Goal: Check status

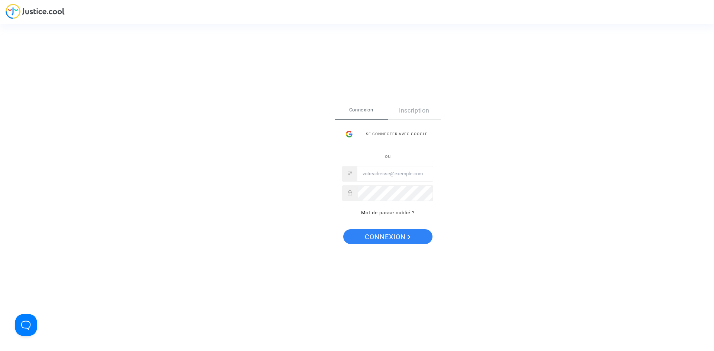
type input "gaillot.axel@gmail.com"
click at [386, 232] on span "Connexion" at bounding box center [388, 237] width 46 height 16
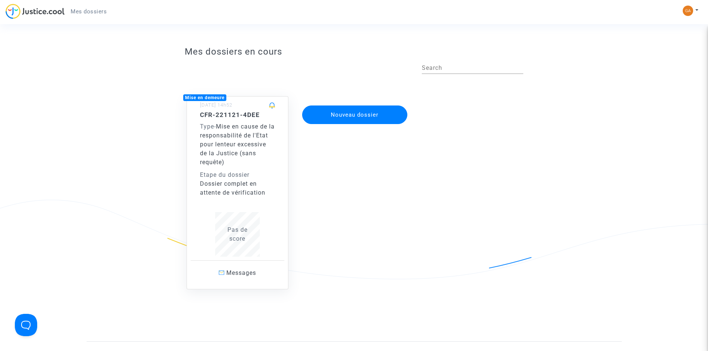
click at [237, 165] on span "Mise en cause de la responsabilité de l'Etat pour lenteur excessive de la Justi…" at bounding box center [237, 144] width 75 height 43
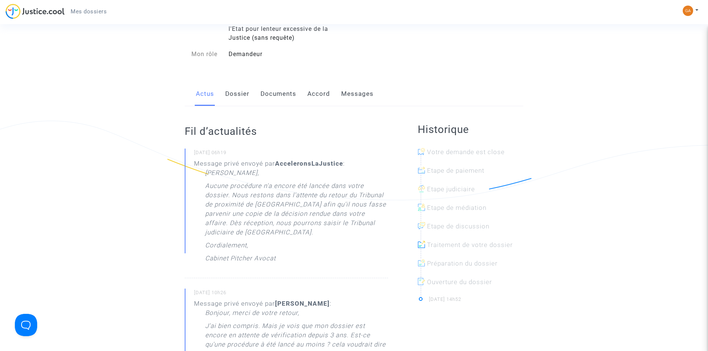
scroll to position [74, 0]
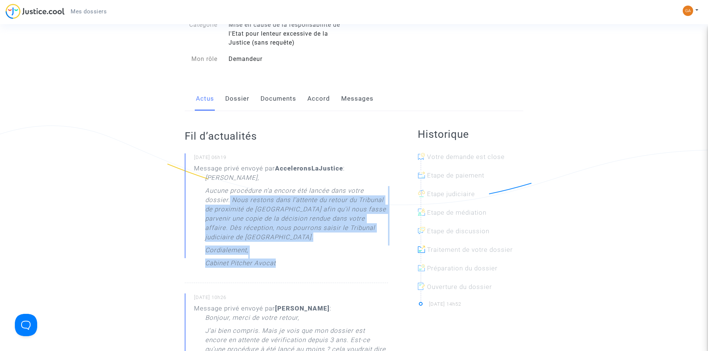
drag, startPoint x: 277, startPoint y: 258, endPoint x: 229, endPoint y: 204, distance: 72.2
click at [229, 204] on div "[PERSON_NAME] Monsieur, Aucune procédure n'a encore été lancée dans votre dossi…" at bounding box center [296, 222] width 183 height 99
click at [229, 204] on p "Aucune procédure n'a encore été lancée dans votre dossier. Nous restons dans l'…" at bounding box center [296, 215] width 183 height 59
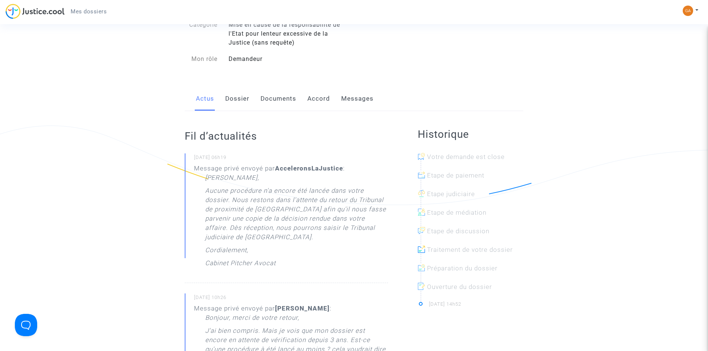
click at [264, 217] on p "Aucune procédure n'a encore été lancée dans votre dossier. Nous restons dans l'…" at bounding box center [296, 215] width 183 height 59
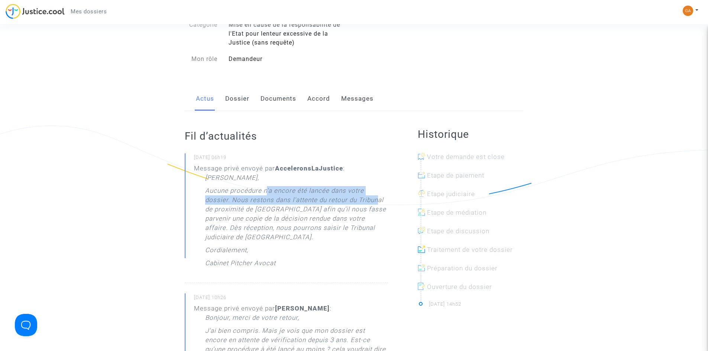
drag, startPoint x: 271, startPoint y: 189, endPoint x: 378, endPoint y: 204, distance: 107.4
click at [378, 204] on p "Aucune procédure n'a encore été lancée dans votre dossier. Nous restons dans l'…" at bounding box center [296, 215] width 183 height 59
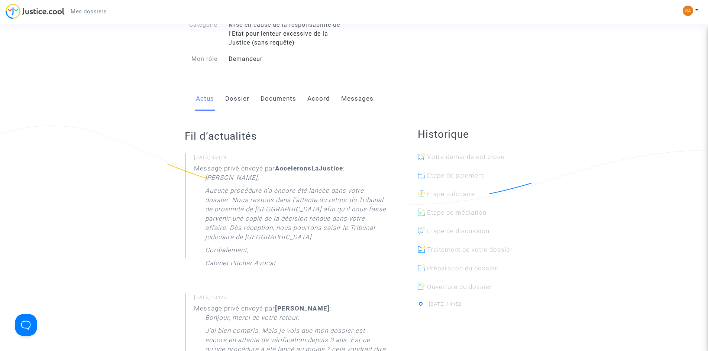
click at [373, 212] on p "Aucune procédure n'a encore été lancée dans votre dossier. Nous restons dans l'…" at bounding box center [296, 215] width 183 height 59
drag, startPoint x: 282, startPoint y: 210, endPoint x: 311, endPoint y: 211, distance: 28.3
click at [311, 211] on p "Aucune procédure n'a encore été lancée dans votre dossier. Nous restons dans l'…" at bounding box center [296, 215] width 183 height 59
click at [332, 224] on p "Aucune procédure n'a encore été lancée dans votre dossier. Nous restons dans l'…" at bounding box center [296, 215] width 183 height 59
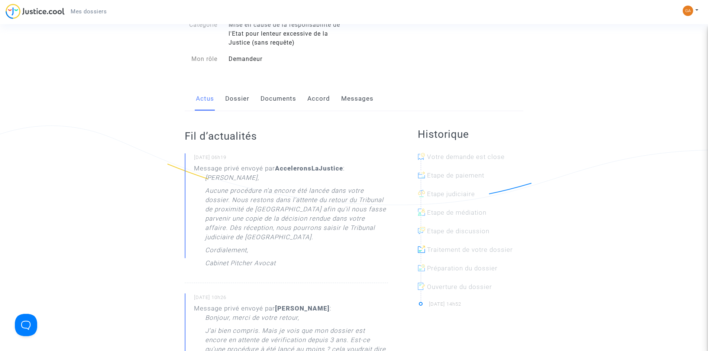
click at [267, 226] on p "Aucune procédure n'a encore été lancée dans votre dossier. Nous restons dans l'…" at bounding box center [296, 215] width 183 height 59
click at [329, 229] on p "Aucune procédure n'a encore été lancée dans votre dossier. Nous restons dans l'…" at bounding box center [296, 215] width 183 height 59
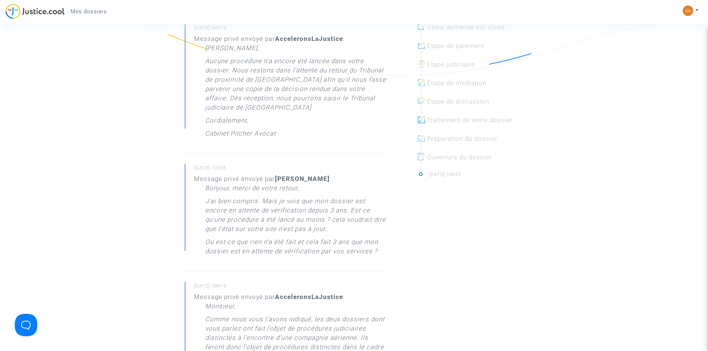
scroll to position [223, 0]
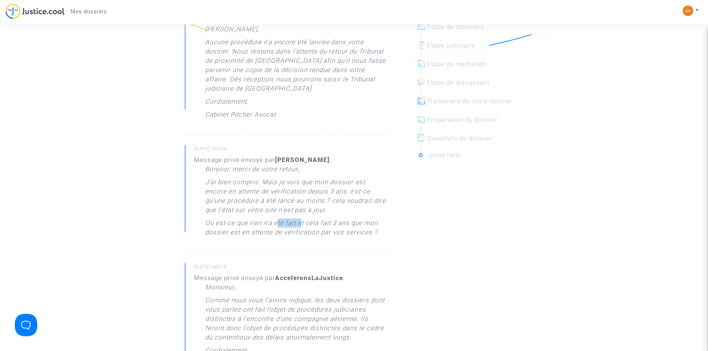
drag, startPoint x: 279, startPoint y: 221, endPoint x: 302, endPoint y: 222, distance: 22.7
click at [302, 222] on p "Ou est-ce que rien n'a été fait et cela fait 3 ans que mon dossier est en atten…" at bounding box center [296, 230] width 183 height 22
click at [327, 222] on p "Ou est-ce que rien n'a été fait et cela fait 3 ans que mon dossier est en atten…" at bounding box center [296, 230] width 183 height 22
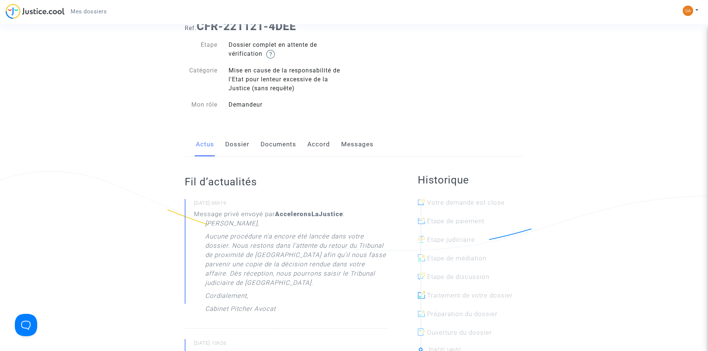
scroll to position [149, 0]
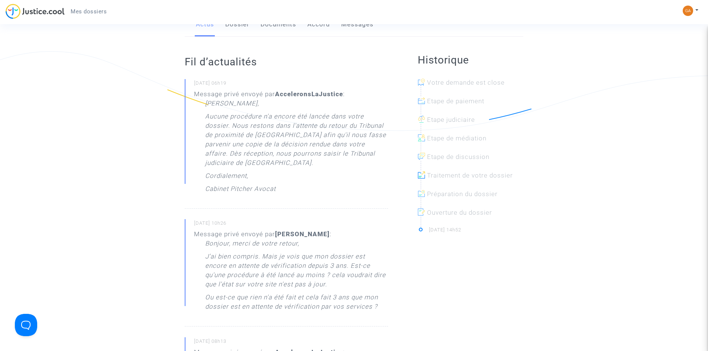
click at [447, 209] on div at bounding box center [474, 219] width 106 height 24
click at [468, 122] on div at bounding box center [474, 125] width 106 height 19
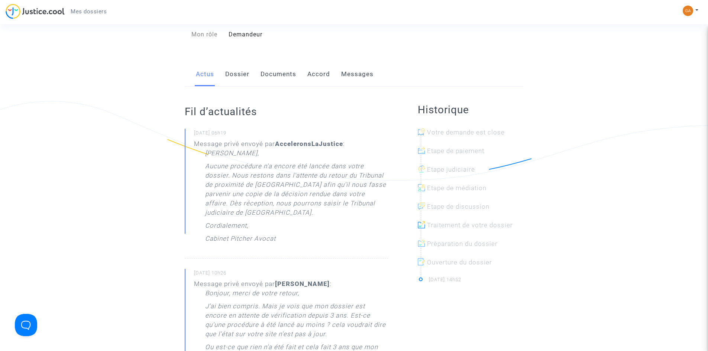
scroll to position [112, 0]
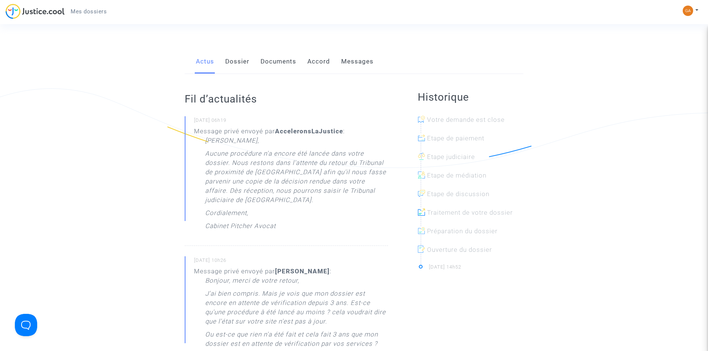
click at [465, 266] on div at bounding box center [474, 257] width 106 height 24
click at [453, 251] on div at bounding box center [474, 257] width 106 height 24
drag, startPoint x: 486, startPoint y: 160, endPoint x: 515, endPoint y: 152, distance: 30.2
click at [514, 152] on ul "Votre demande est close Etape de paiement Etape judiciaire Etape de médiation E…" at bounding box center [471, 192] width 106 height 162
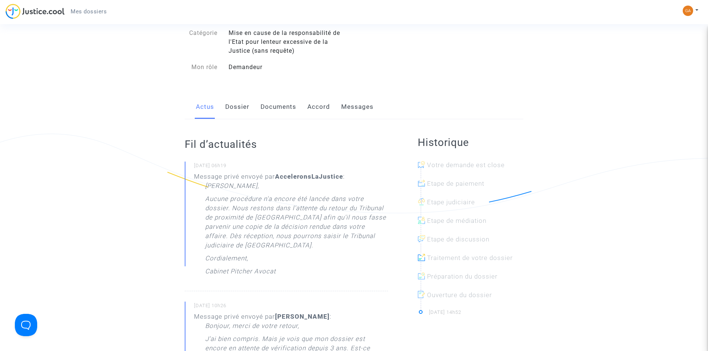
scroll to position [37, 0]
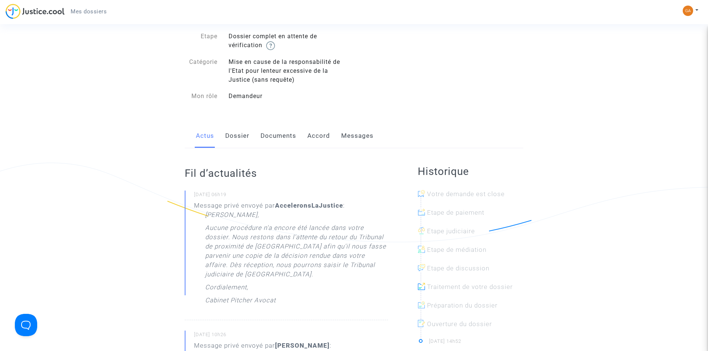
click at [517, 184] on history "Historique Votre demande est close Etape de paiement Etape judiciaire Etape de …" at bounding box center [471, 256] width 106 height 182
click at [477, 213] on div at bounding box center [474, 218] width 106 height 19
click at [476, 200] on div at bounding box center [474, 200] width 106 height 19
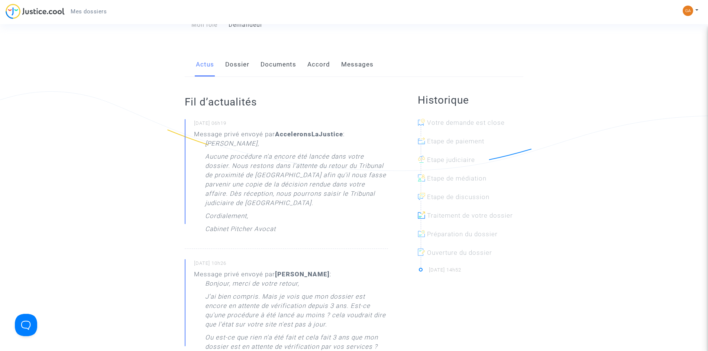
scroll to position [112, 0]
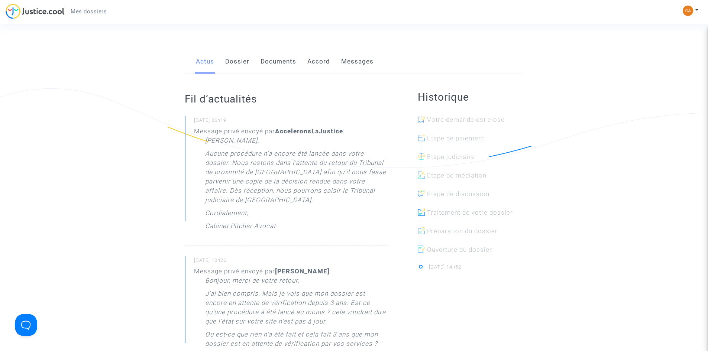
click at [468, 262] on div at bounding box center [474, 257] width 106 height 24
click at [466, 251] on div at bounding box center [474, 257] width 106 height 24
click at [465, 235] on div at bounding box center [474, 237] width 106 height 19
click at [469, 215] on div at bounding box center [474, 218] width 106 height 19
click at [468, 201] on div at bounding box center [474, 200] width 106 height 19
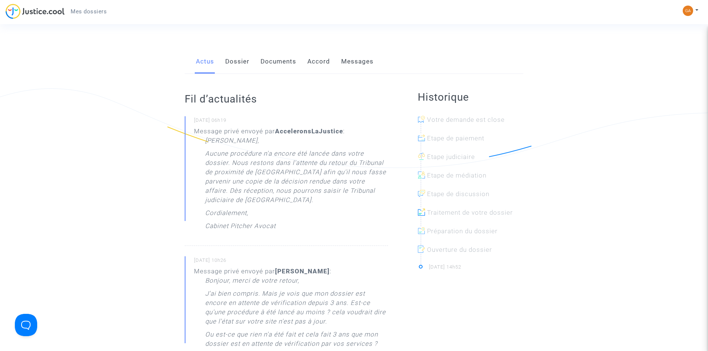
click at [467, 195] on div at bounding box center [474, 200] width 106 height 19
click at [463, 179] on div at bounding box center [474, 181] width 106 height 19
click at [454, 149] on div at bounding box center [474, 144] width 106 height 19
drag, startPoint x: 464, startPoint y: 116, endPoint x: 460, endPoint y: 252, distance: 136.5
click at [460, 252] on ul "Votre demande est close Etape de paiement Etape judiciaire Etape de médiation E…" at bounding box center [471, 192] width 106 height 162
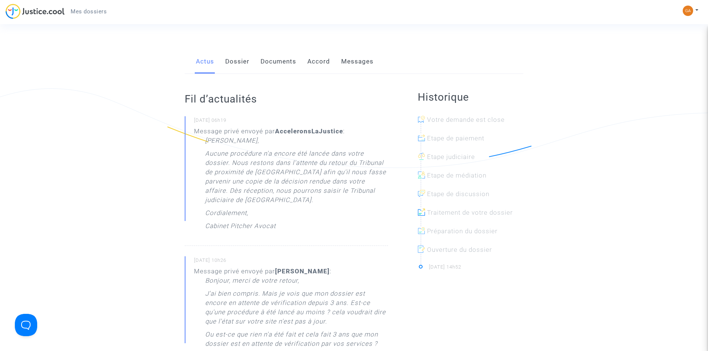
click at [483, 271] on li "Ouverture du dossier [DATE] 14h52" at bounding box center [471, 257] width 106 height 32
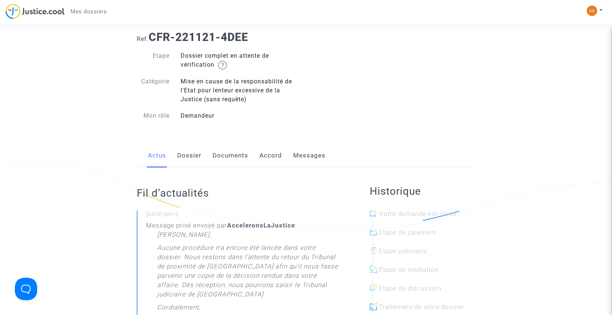
scroll to position [0, 0]
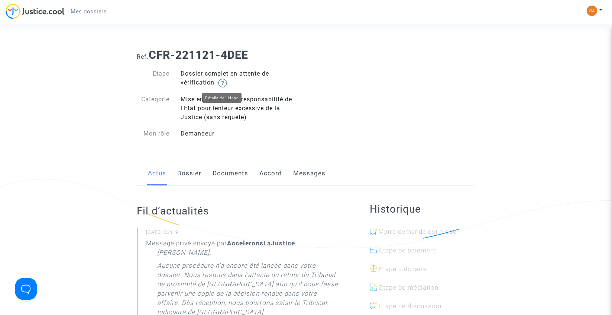
click at [227, 83] on img at bounding box center [222, 82] width 9 height 9
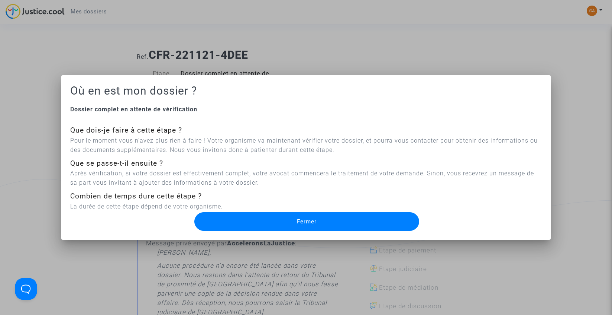
click at [300, 225] on button "Fermer" at bounding box center [306, 221] width 225 height 19
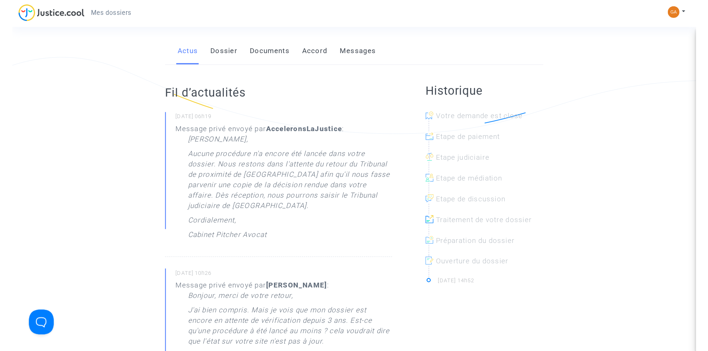
scroll to position [149, 0]
